Goal: Task Accomplishment & Management: Complete application form

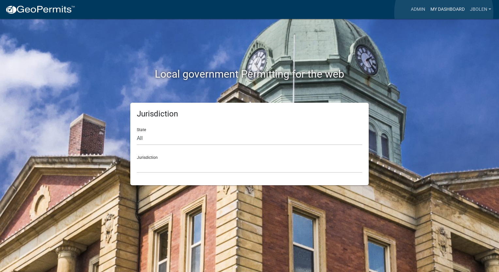
click at [444, 12] on link "My Dashboard" at bounding box center [448, 9] width 40 height 12
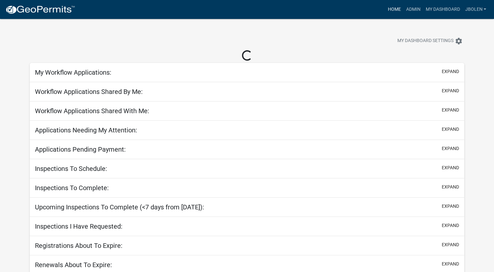
click at [396, 8] on link "Home" at bounding box center [394, 9] width 18 height 12
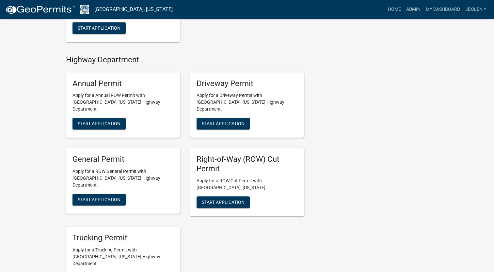
scroll to position [359, 0]
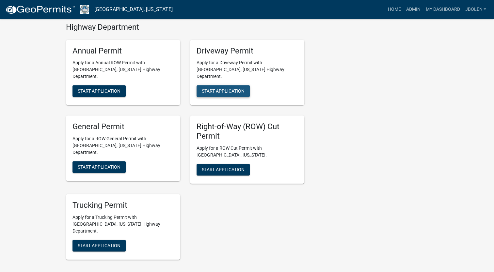
click at [233, 85] on button "Start Application" at bounding box center [223, 91] width 53 height 12
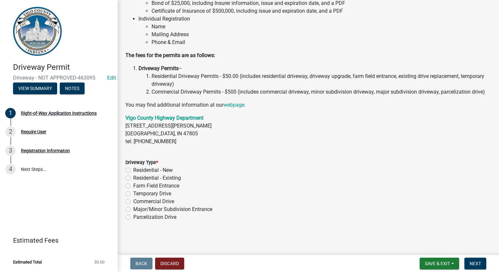
scroll to position [86, 0]
click at [133, 178] on label "Residential - Existing" at bounding box center [157, 178] width 48 height 8
click at [133, 178] on input "Residential - Existing" at bounding box center [135, 176] width 4 height 4
radio input "true"
click at [473, 263] on span "Next" at bounding box center [475, 263] width 11 height 5
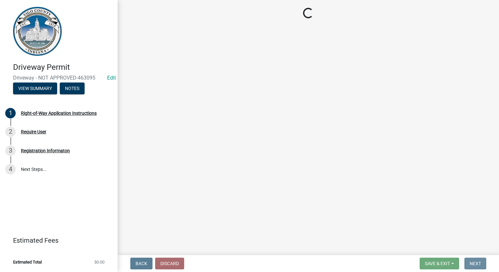
scroll to position [0, 0]
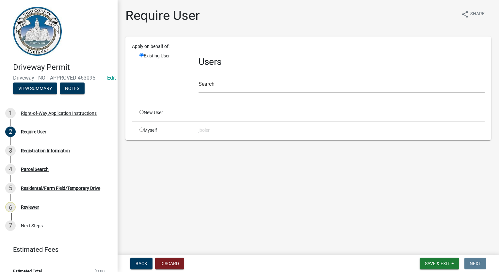
click at [143, 132] on div "Myself" at bounding box center [164, 130] width 59 height 7
click at [141, 129] on input "radio" at bounding box center [142, 130] width 4 height 4
radio input "true"
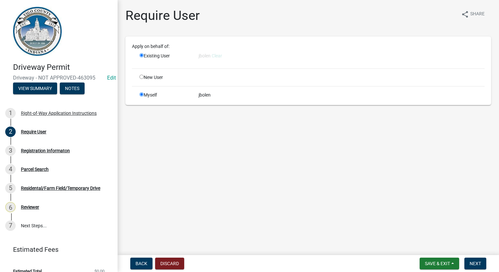
radio input "false"
click at [477, 262] on span "Next" at bounding box center [475, 263] width 11 height 5
